Goal: Navigation & Orientation: Find specific page/section

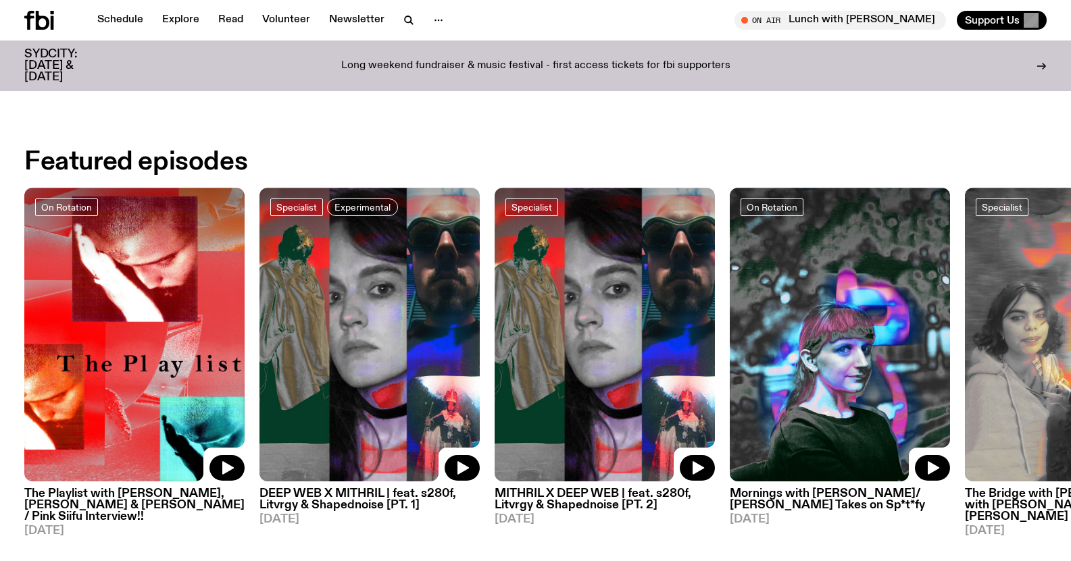
scroll to position [669, 0]
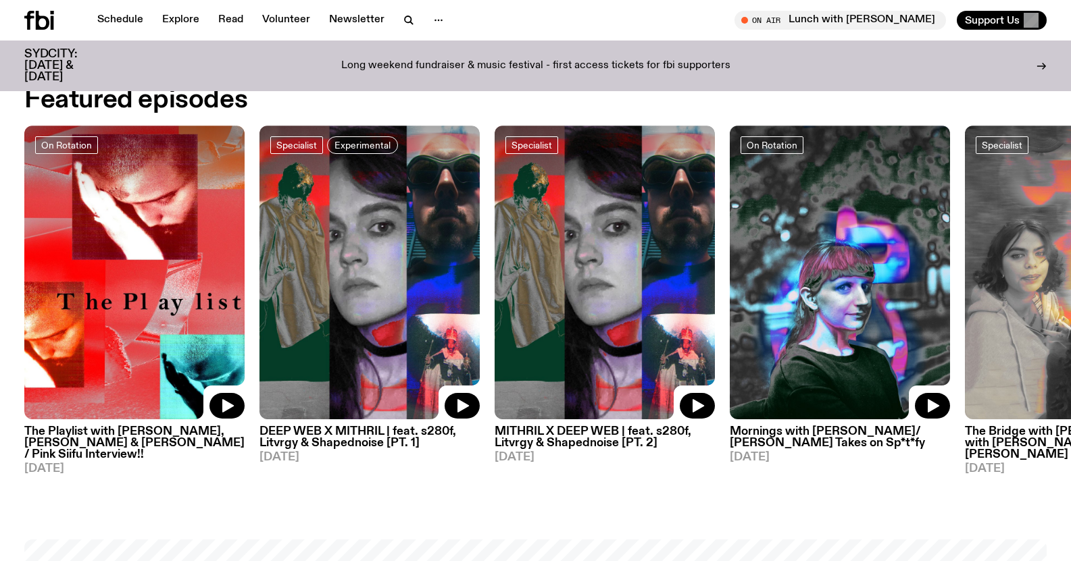
click at [476, 60] on p "Long weekend fundraiser & music festival - first access tickets for fbi support…" at bounding box center [535, 66] width 389 height 12
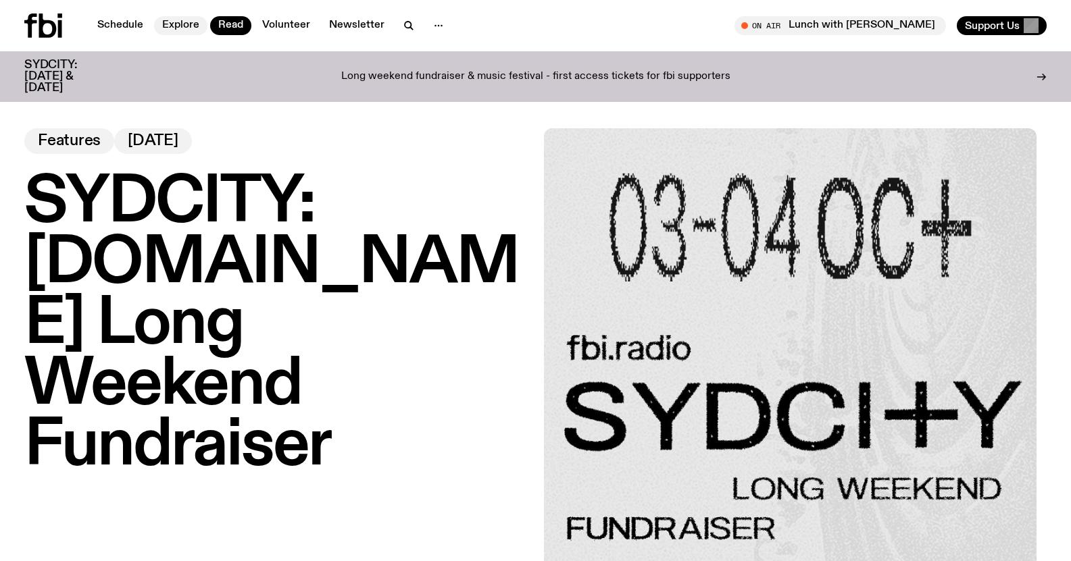
click at [178, 21] on link "Explore" at bounding box center [180, 25] width 53 height 19
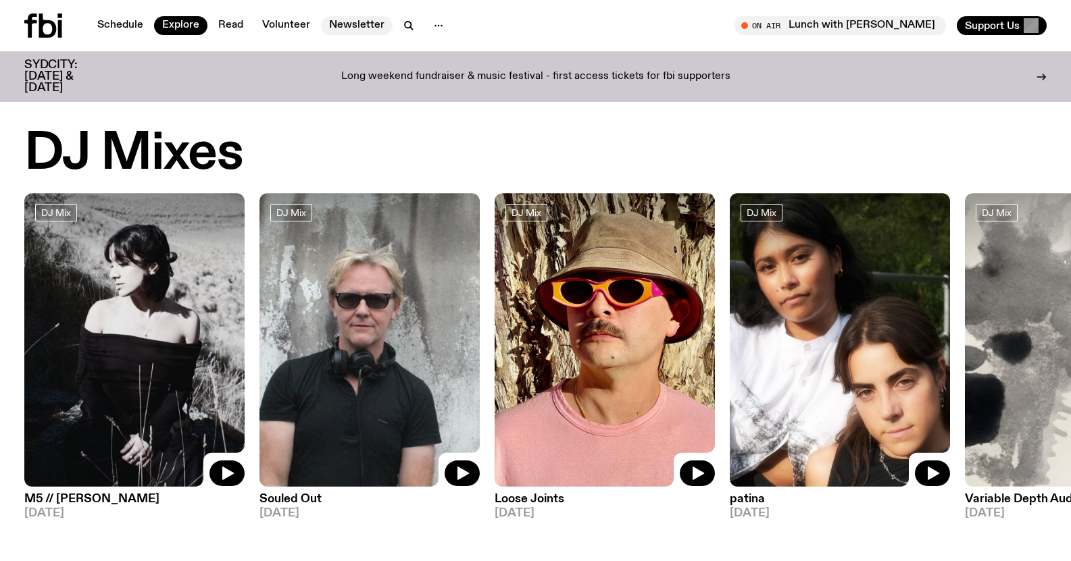
click at [363, 18] on link "Newsletter" at bounding box center [357, 25] width 72 height 19
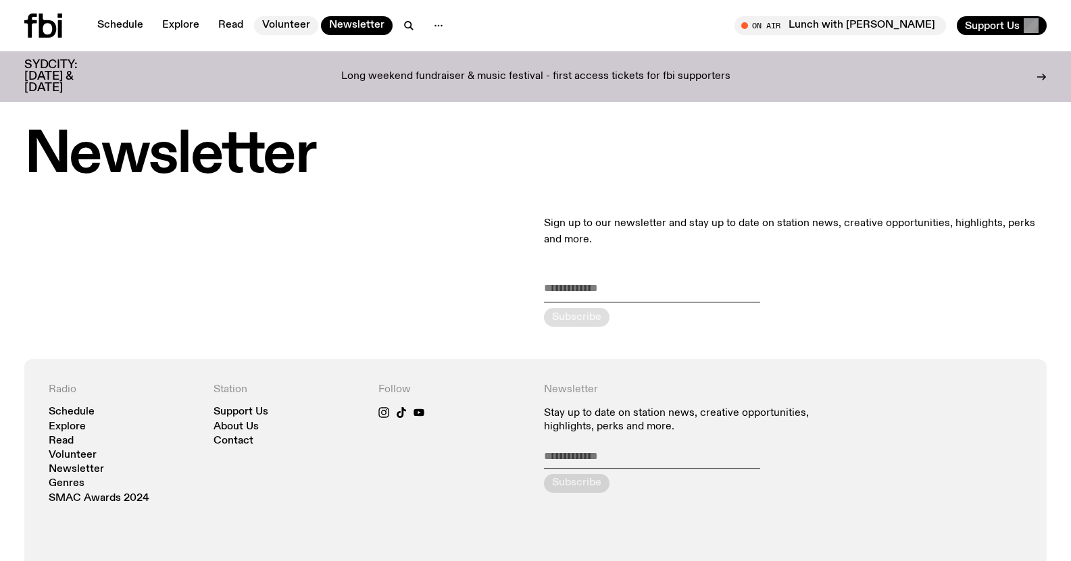
click at [287, 34] on link "Volunteer" at bounding box center [286, 25] width 64 height 19
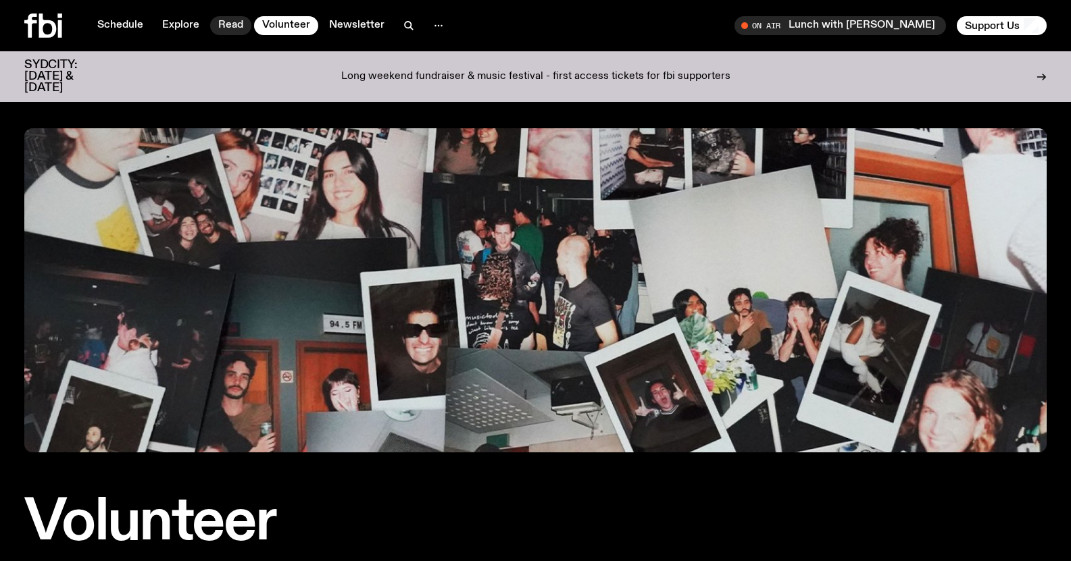
click at [219, 22] on link "Read" at bounding box center [230, 25] width 41 height 19
